Goal: Find specific page/section: Find specific page/section

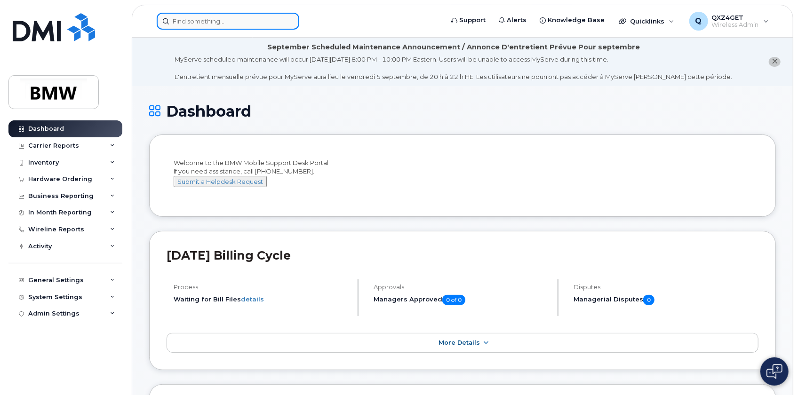
click at [188, 20] on input at bounding box center [228, 21] width 143 height 17
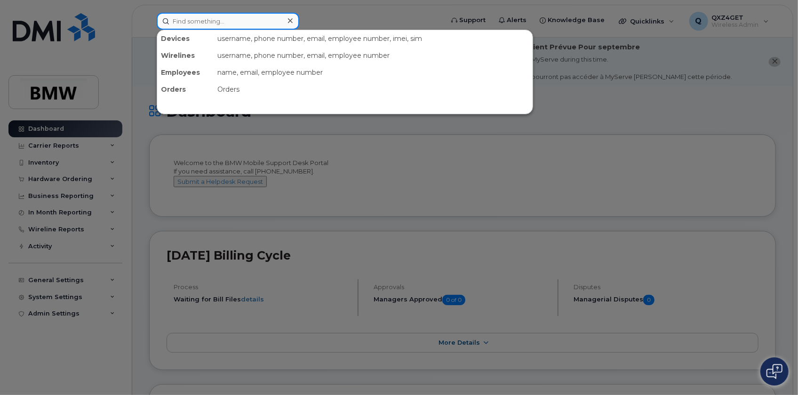
paste input "daniel.imai@bmwmc.com"
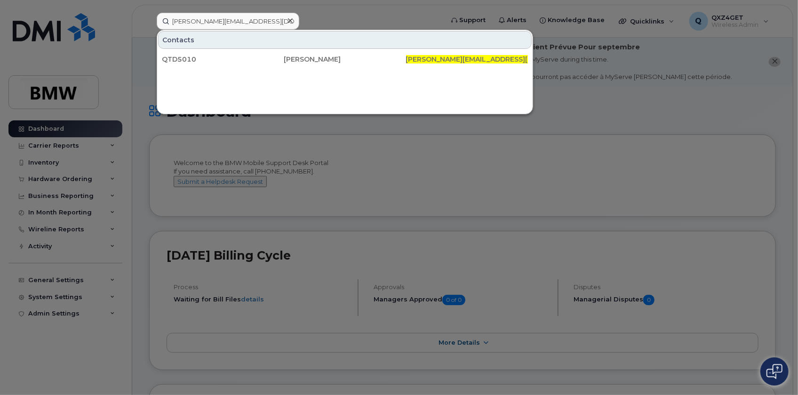
click at [256, 32] on div "Contacts" at bounding box center [345, 40] width 374 height 18
click at [254, 24] on input "daniel.imai@bmwmc.com" at bounding box center [228, 21] width 143 height 17
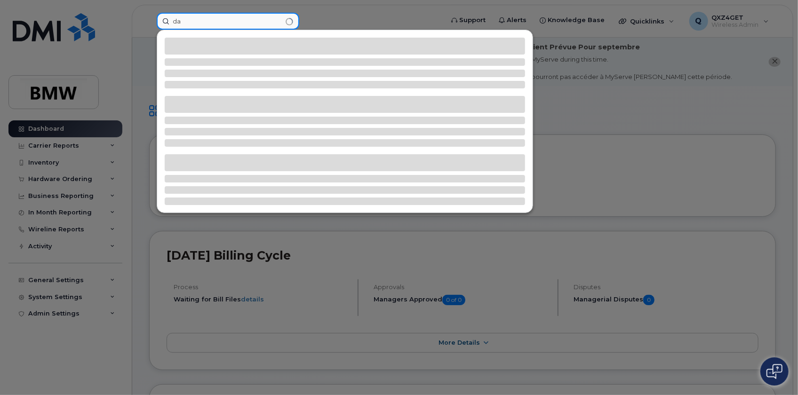
type input "d"
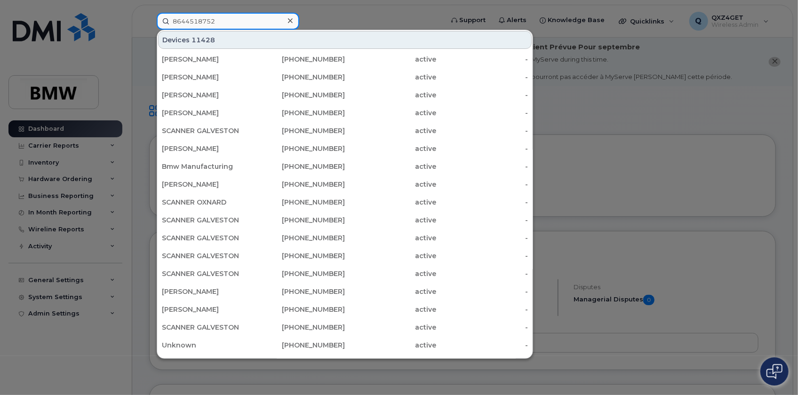
type input "8644518752"
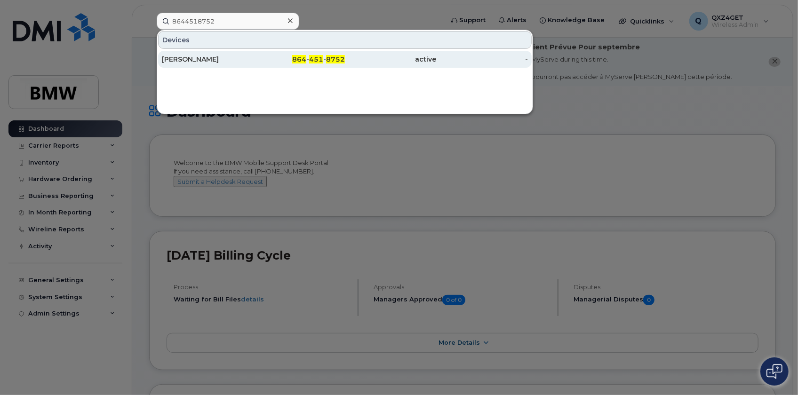
click at [186, 63] on div "Hyuk Lee" at bounding box center [208, 59] width 92 height 9
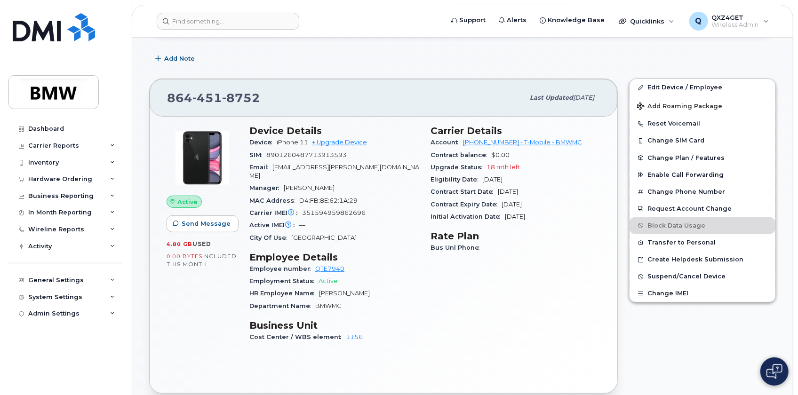
scroll to position [171, 0]
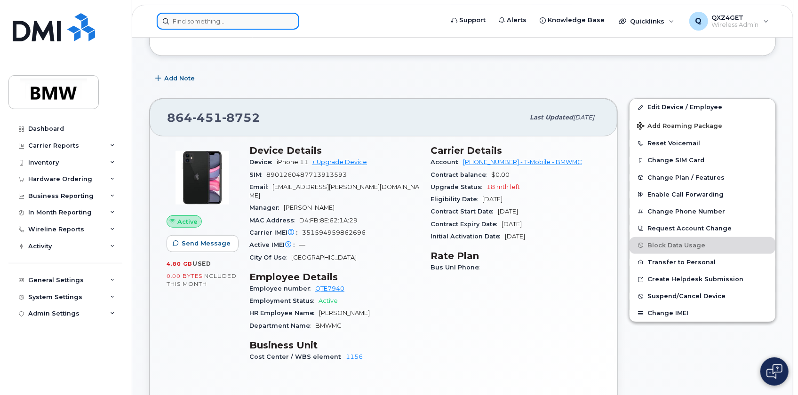
click at [228, 20] on input at bounding box center [228, 21] width 143 height 17
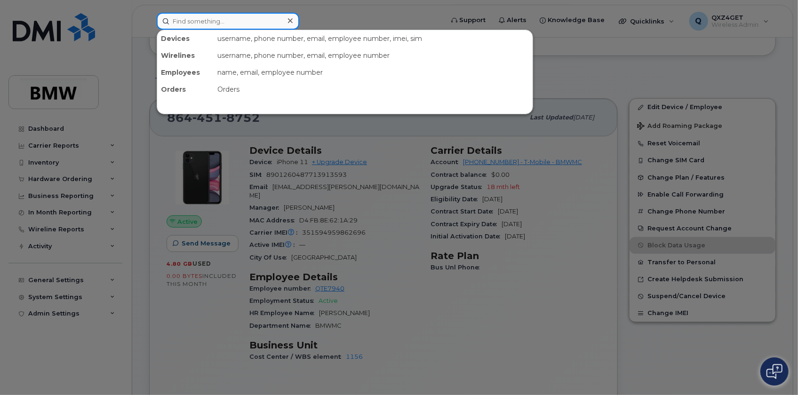
paste input "354398683325708"
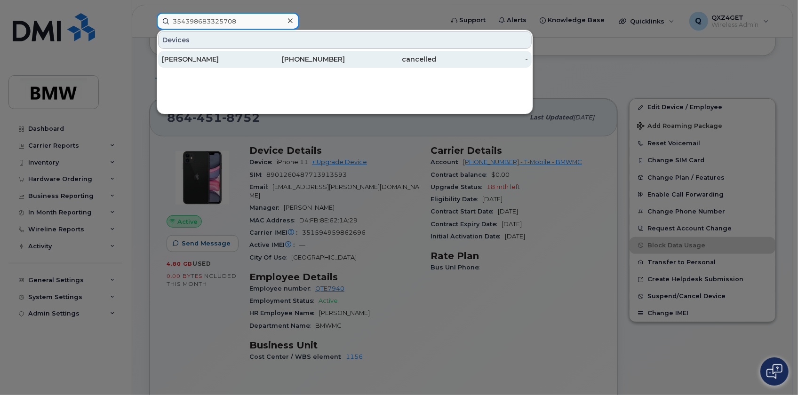
type input "354398683325708"
click at [187, 58] on div "[PERSON_NAME]" at bounding box center [208, 59] width 92 height 9
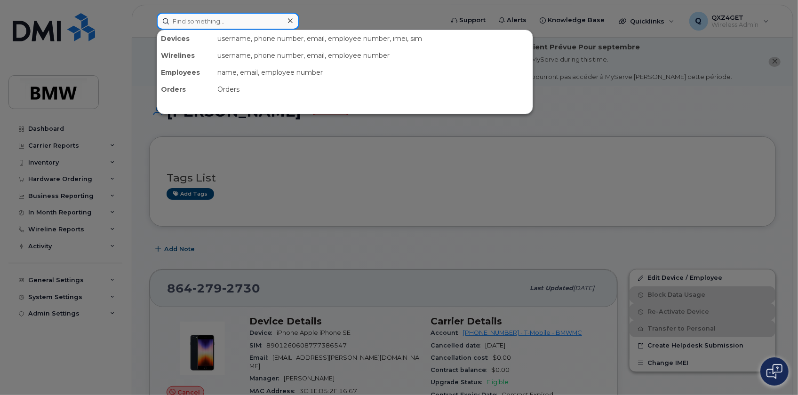
click at [187, 22] on input at bounding box center [228, 21] width 143 height 17
paste input "[PHONE_NUMBER]"
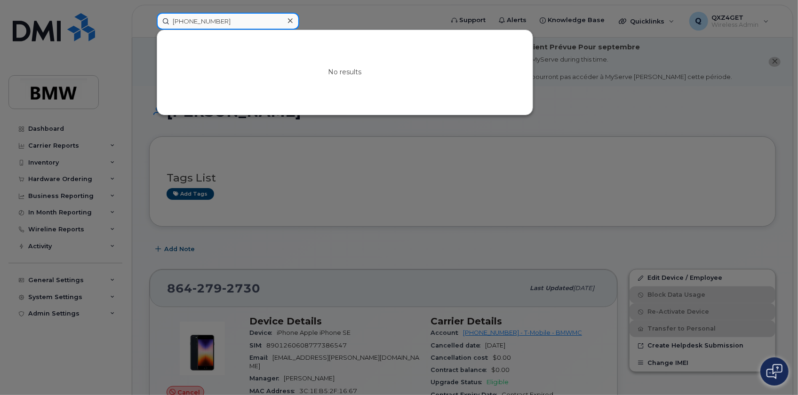
click at [205, 21] on input "[PHONE_NUMBER]" at bounding box center [228, 21] width 143 height 17
type input "8646521008"
